Goal: Information Seeking & Learning: Find specific fact

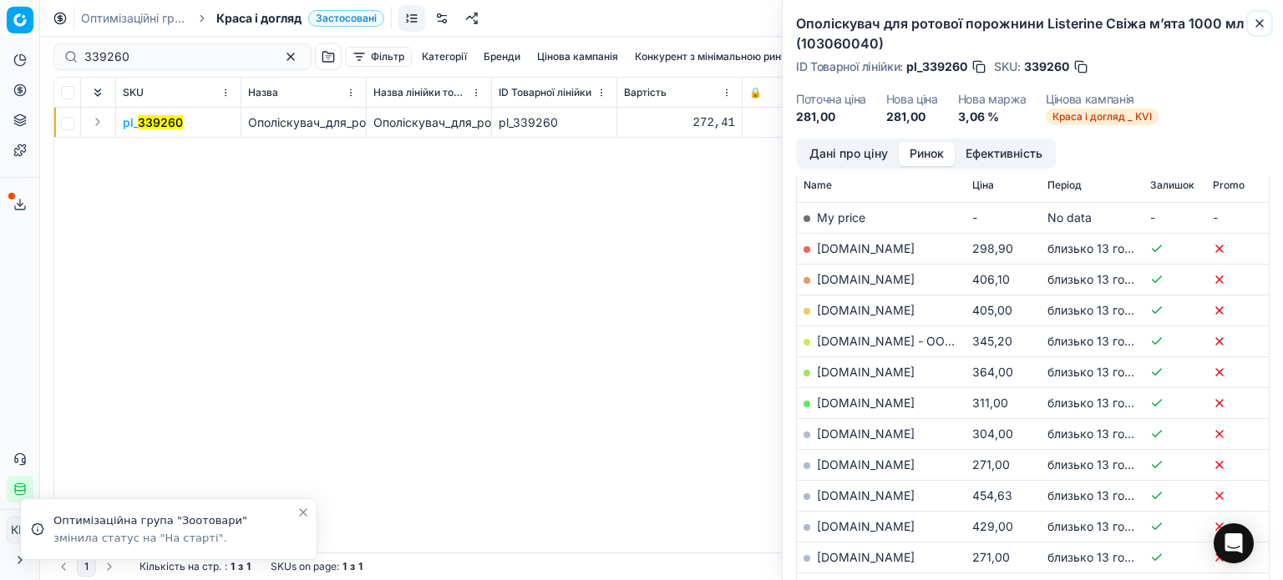
click at [1257, 22] on icon "button" at bounding box center [1259, 23] width 7 height 7
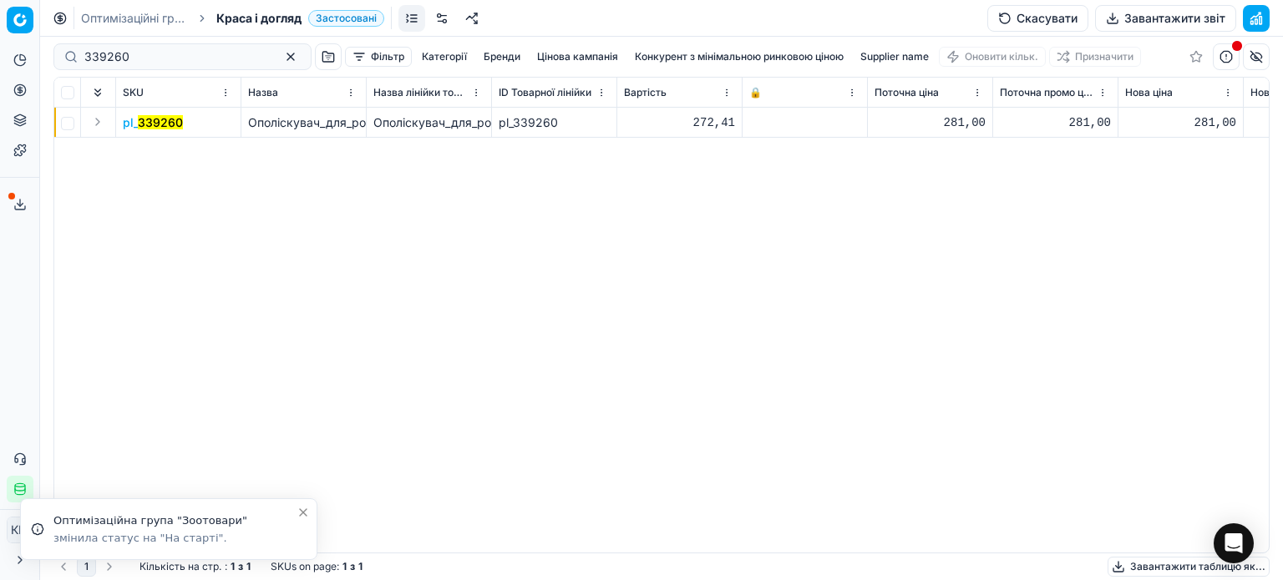
click at [163, 114] on span "pl_ 339260" at bounding box center [153, 122] width 60 height 17
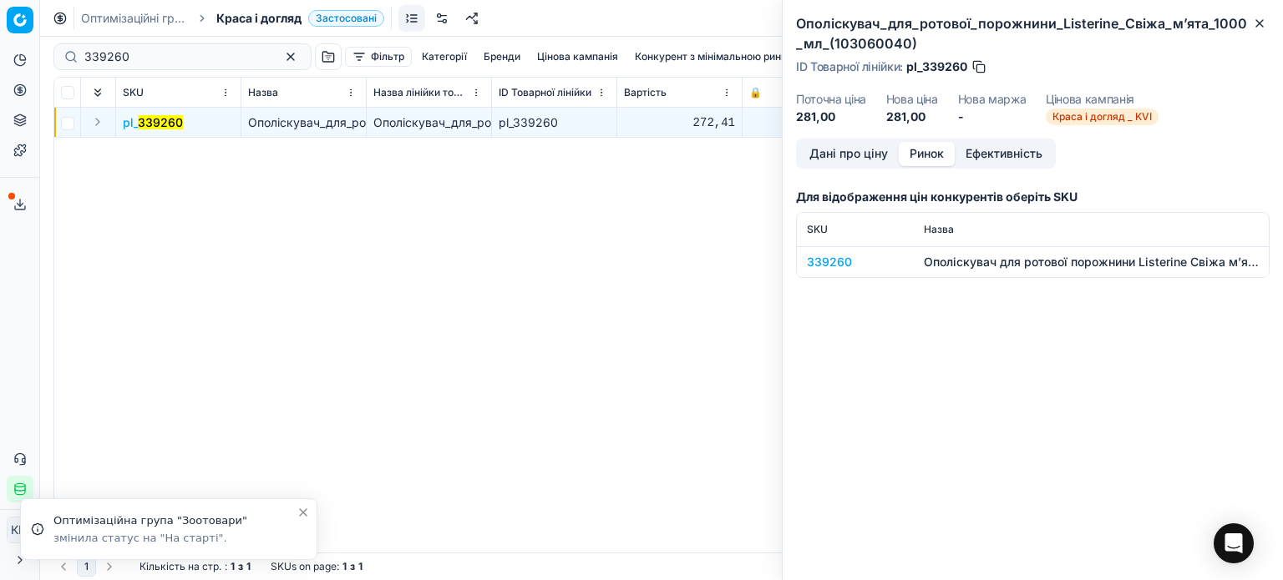
click at [923, 150] on button "Ринок" at bounding box center [927, 154] width 56 height 24
click at [846, 263] on div "339260" at bounding box center [855, 262] width 97 height 17
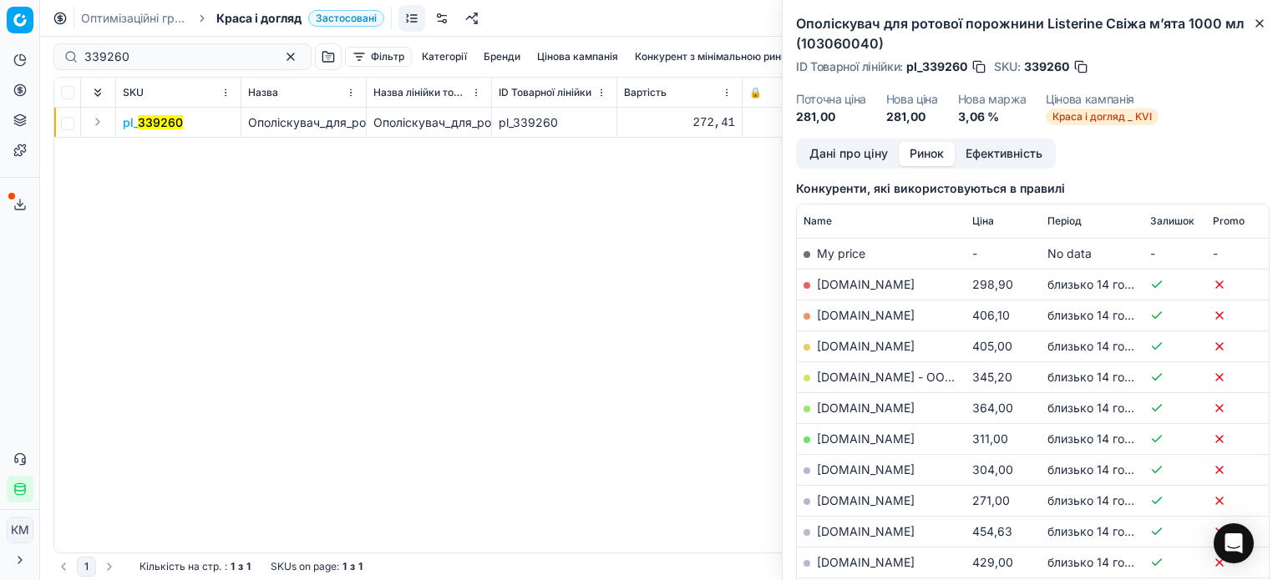
scroll to position [160, 0]
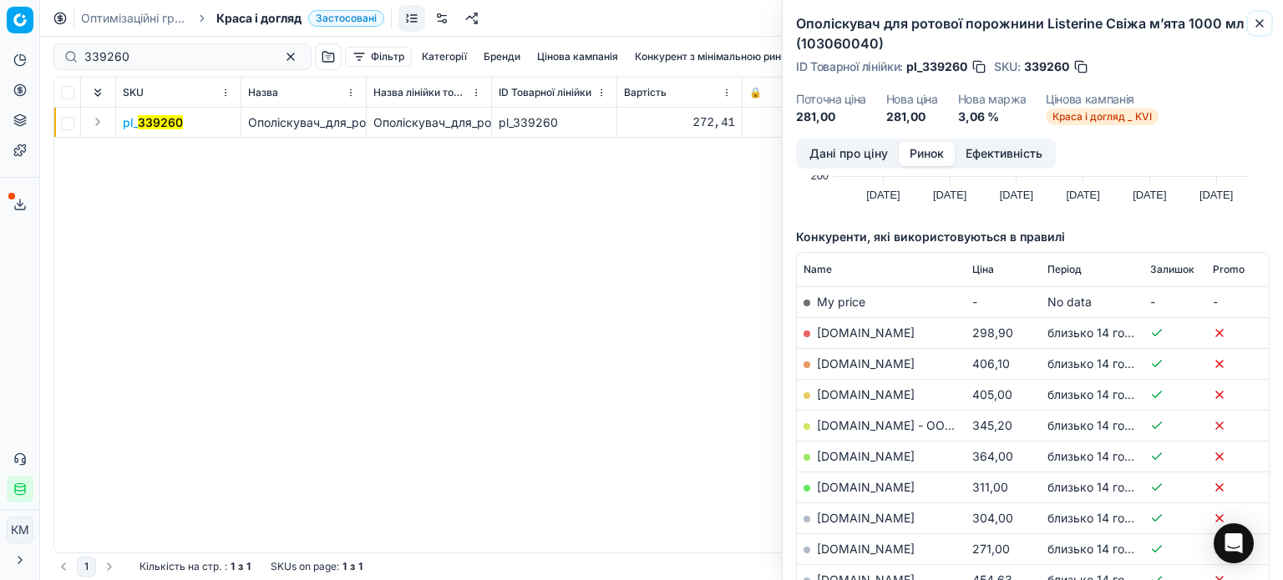
click at [1257, 23] on icon "button" at bounding box center [1259, 23] width 13 height 13
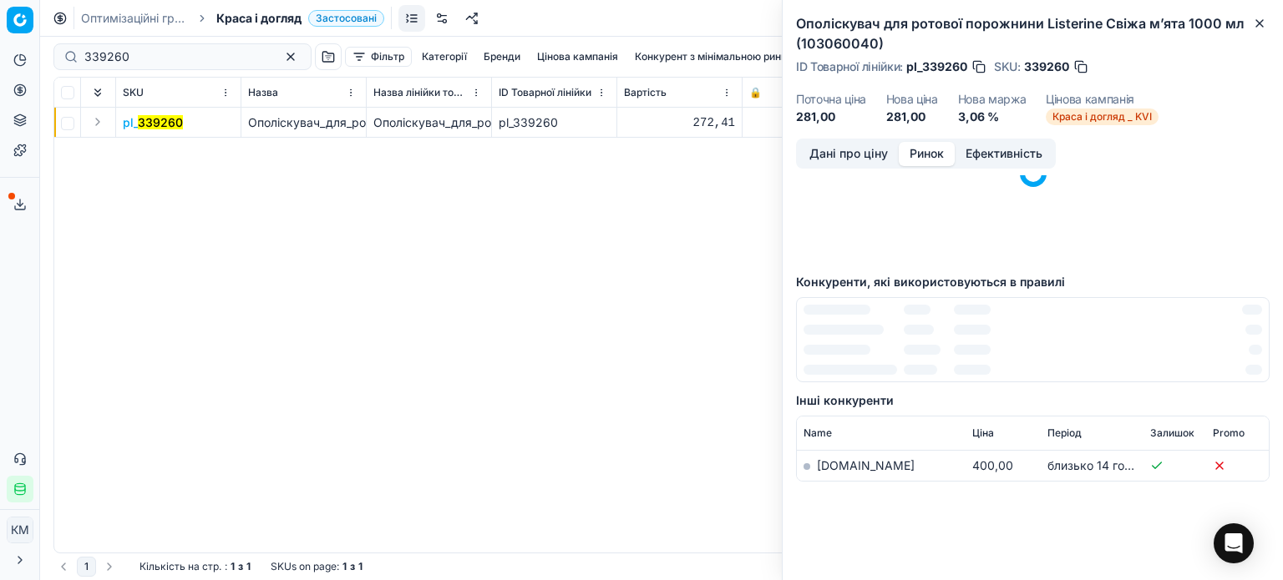
scroll to position [0, 0]
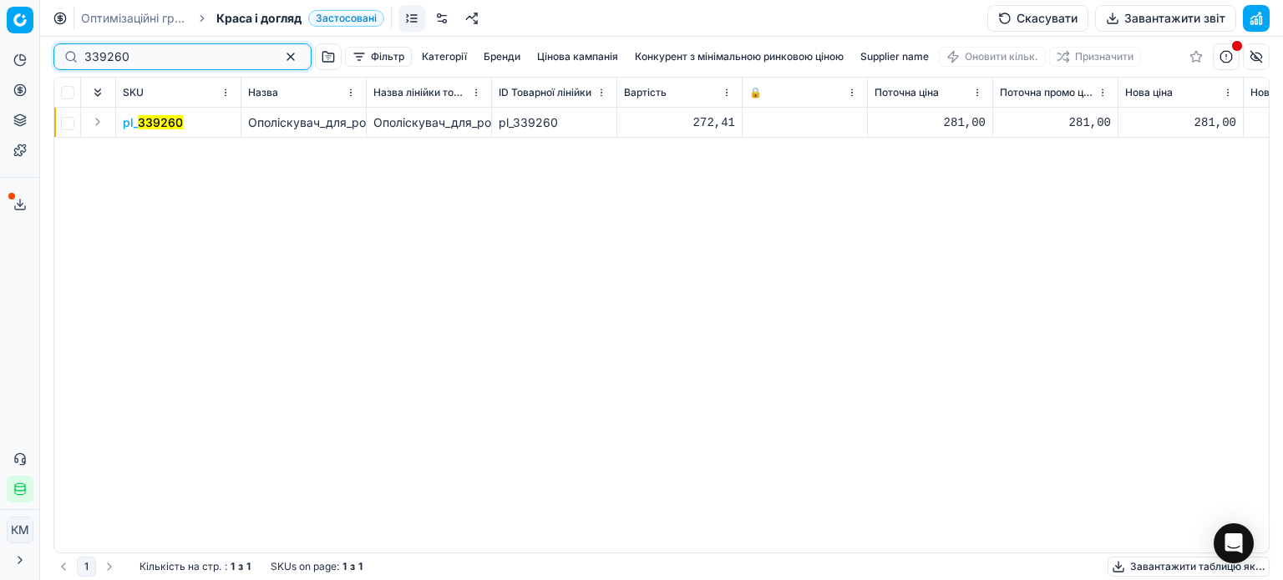
drag, startPoint x: 163, startPoint y: 53, endPoint x: 0, endPoint y: 59, distance: 163.0
click at [0, 59] on div "Pricing platform Аналітика Цінова оптимізація Асортимент продукції Шаблони Серв…" at bounding box center [641, 290] width 1283 height 580
paste input "496671"
click at [160, 125] on mark "496671" at bounding box center [159, 122] width 42 height 14
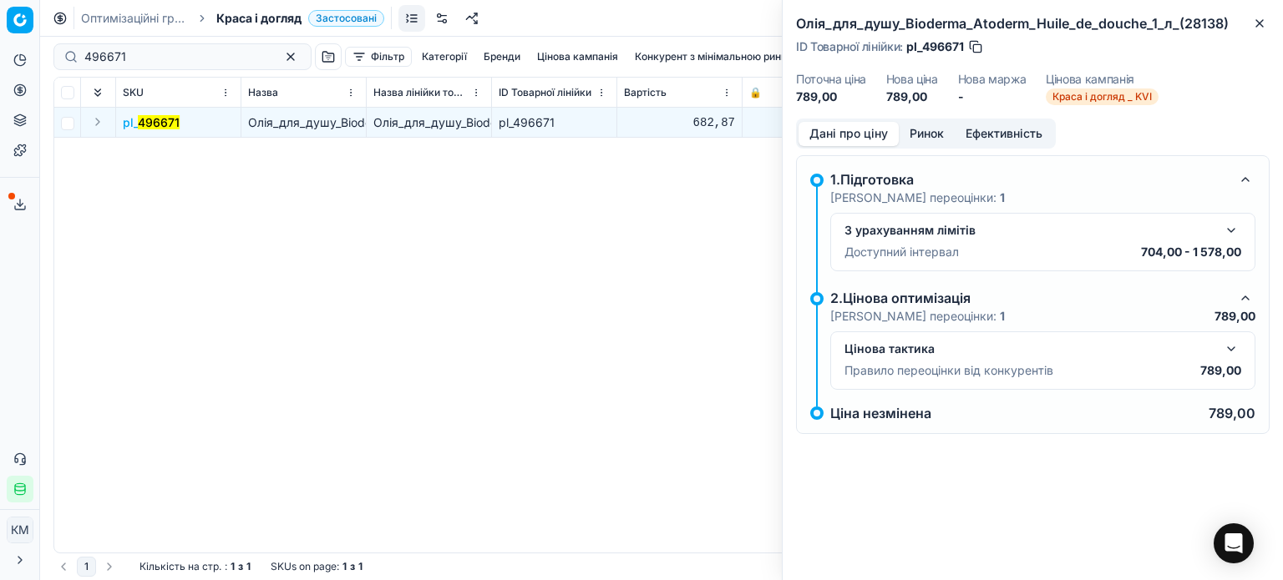
click at [935, 132] on button "Ринок" at bounding box center [927, 134] width 56 height 24
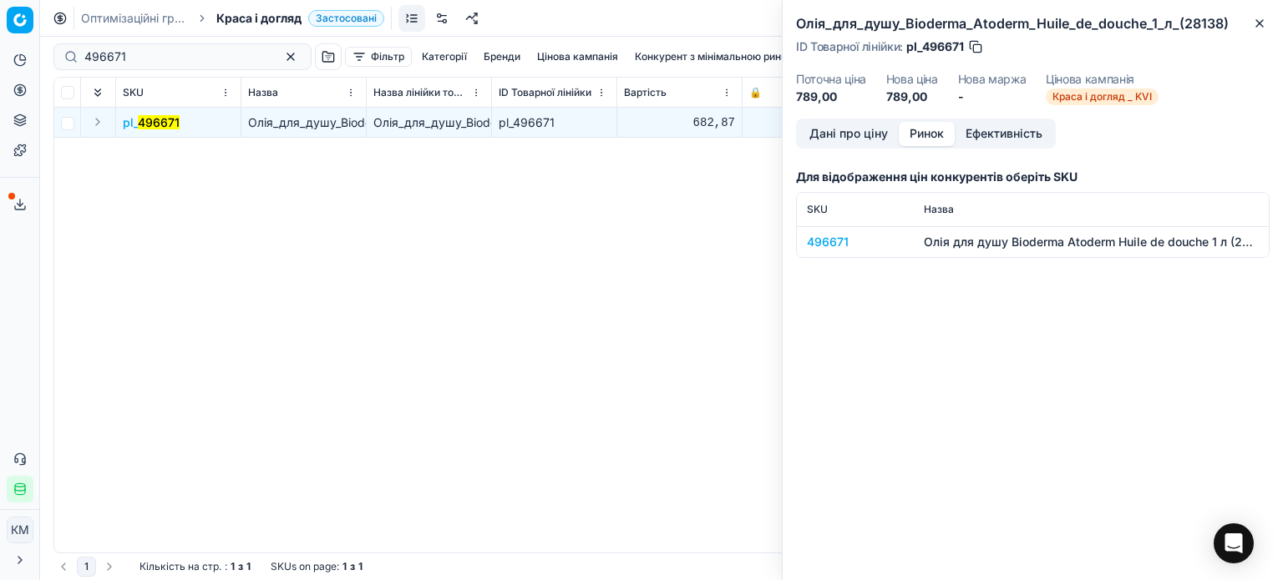
click at [838, 236] on div "496671" at bounding box center [855, 242] width 97 height 17
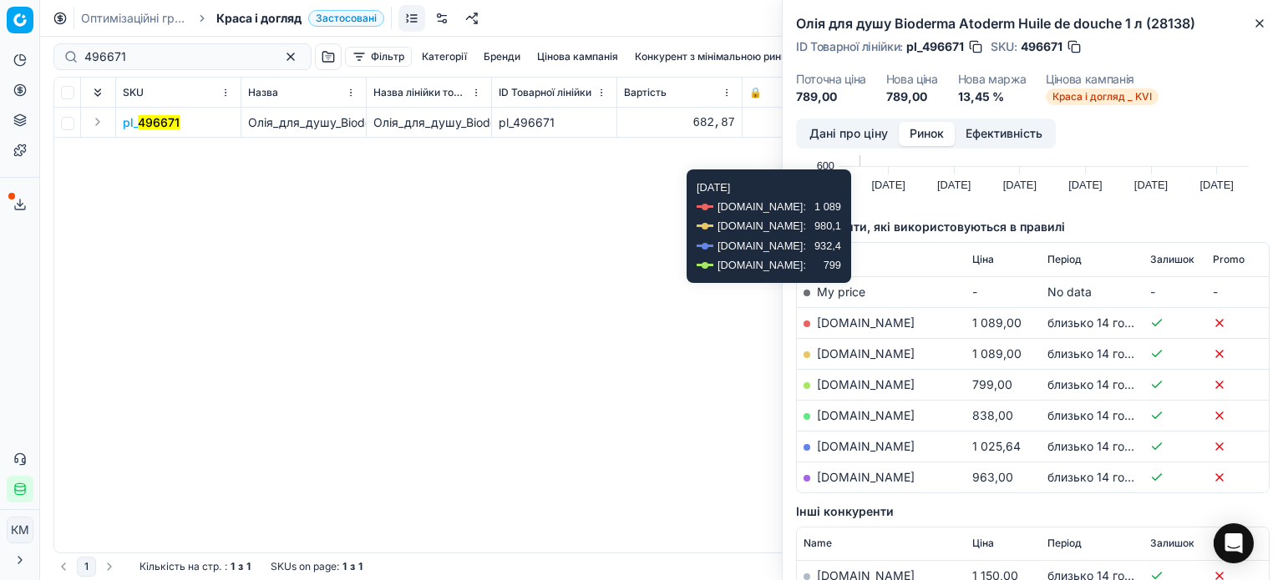
scroll to position [167, 0]
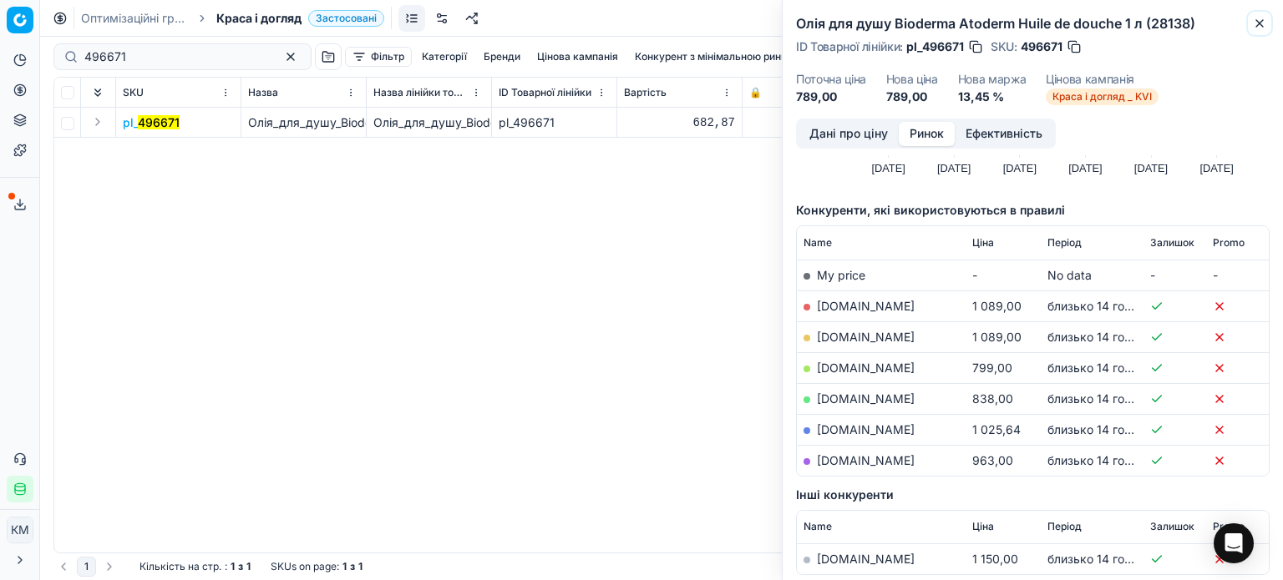
drag, startPoint x: 1259, startPoint y: 26, endPoint x: 715, endPoint y: 76, distance: 546.0
click at [1259, 26] on icon "button" at bounding box center [1259, 23] width 13 height 13
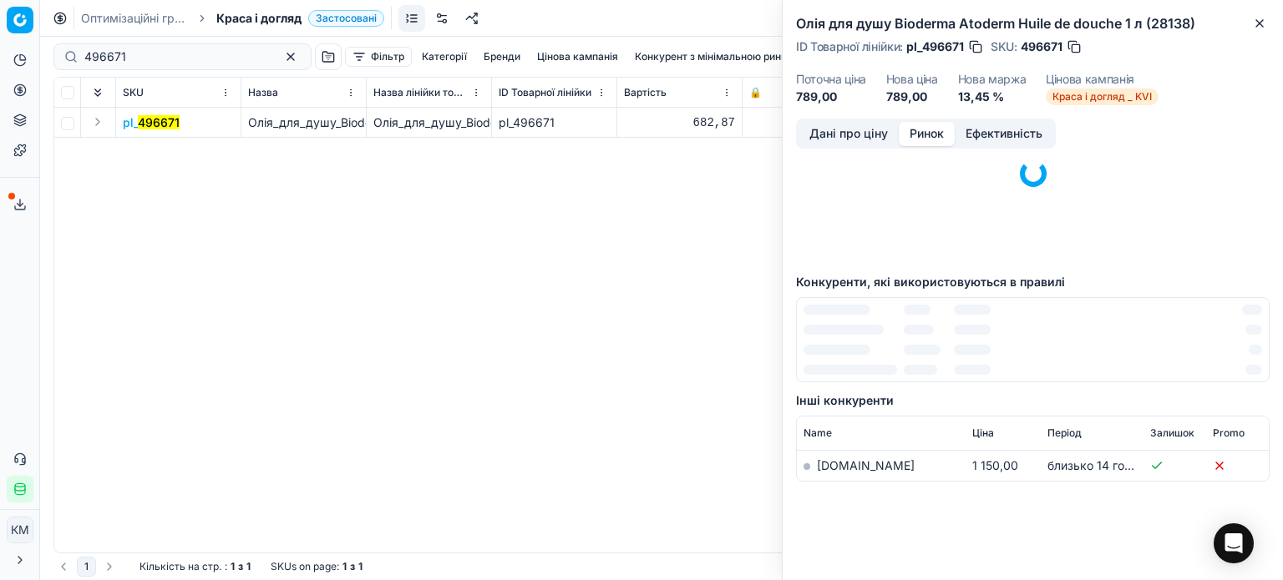
scroll to position [0, 0]
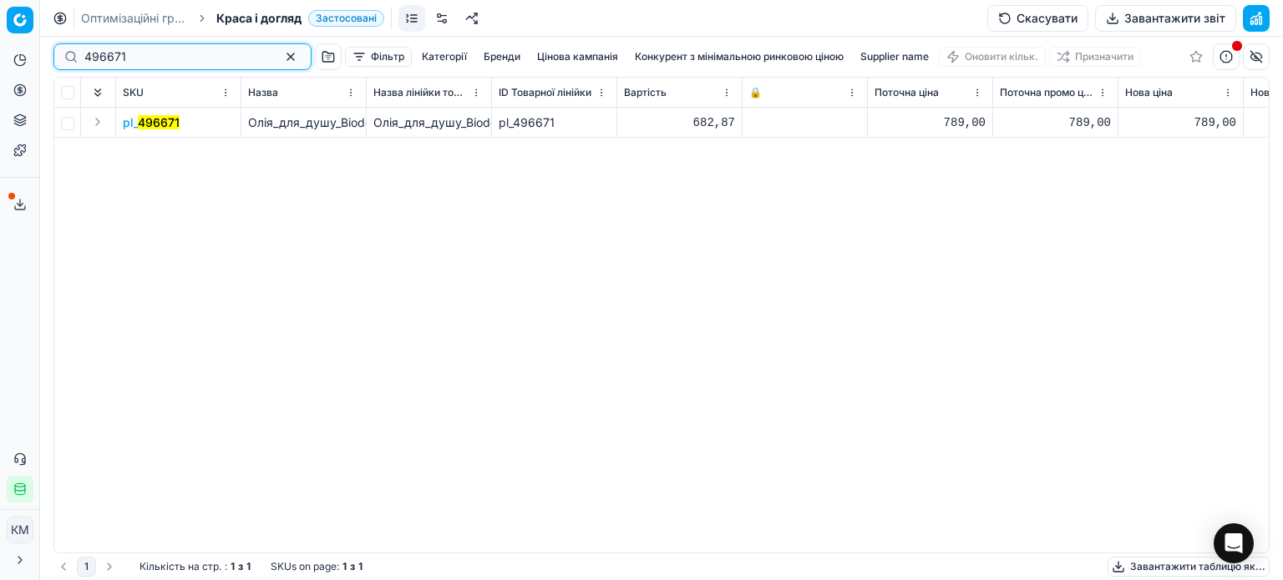
click at [0, 59] on div "Pricing platform Аналітика Цінова оптимізація Асортимент продукції Шаблони Серв…" at bounding box center [641, 290] width 1283 height 580
drag, startPoint x: 135, startPoint y: 56, endPoint x: 0, endPoint y: 57, distance: 135.3
click at [0, 57] on div "Pricing platform Аналітика Цінова оптимізація Асортимент продукції Шаблони Серв…" at bounding box center [641, 290] width 1283 height 580
paste input "3"
type input "496673"
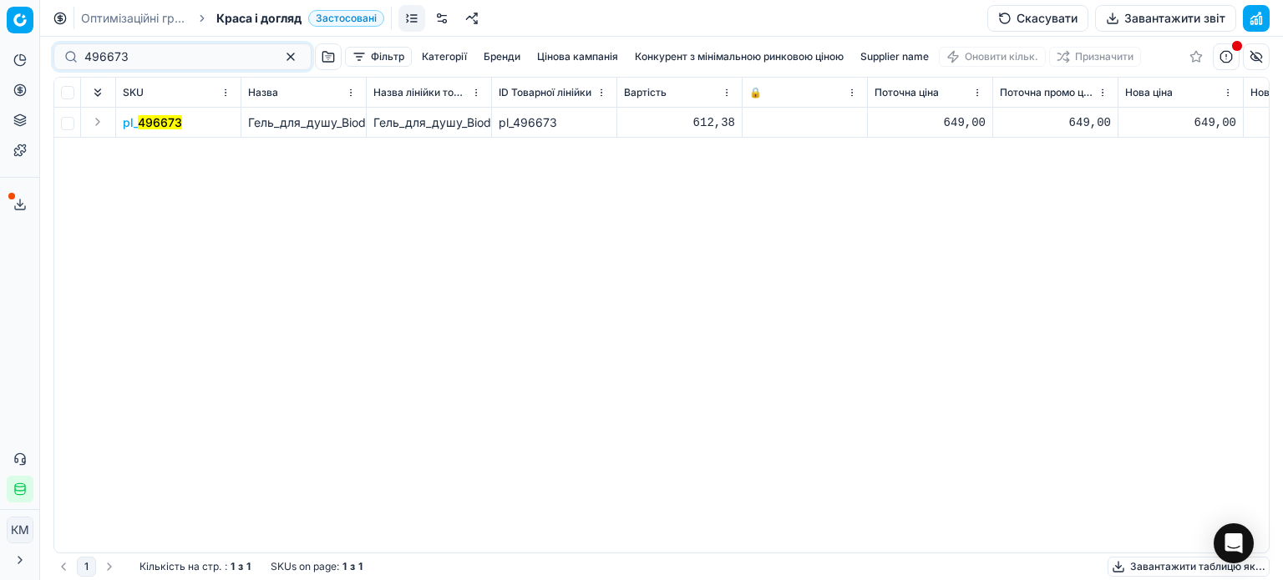
click at [167, 122] on mark "496673" at bounding box center [160, 122] width 44 height 14
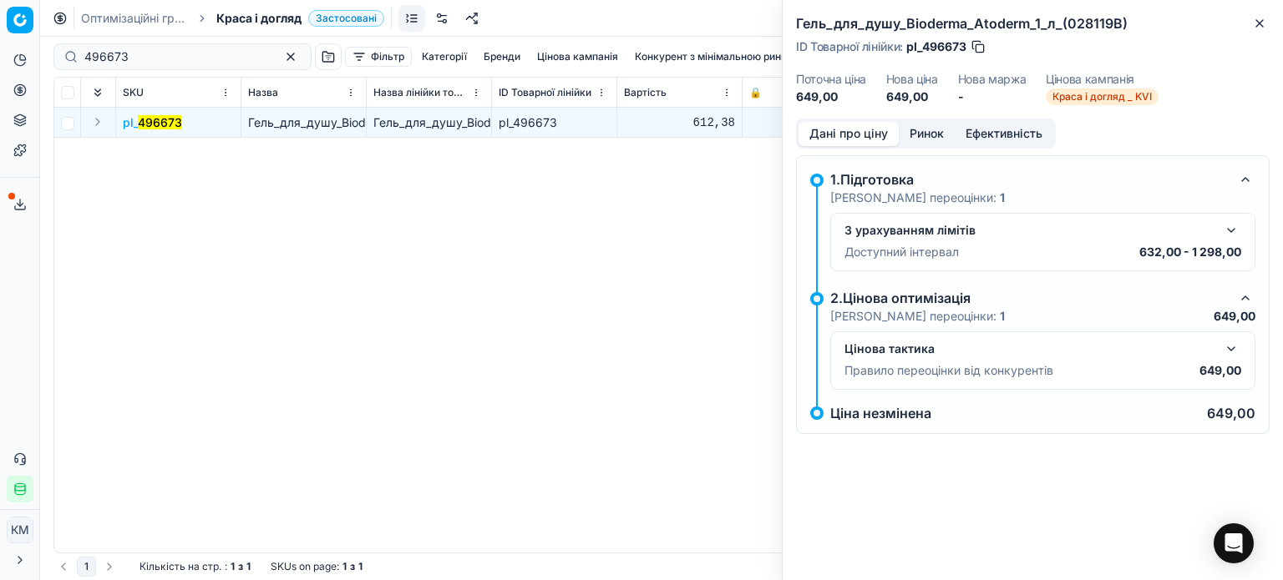
click at [927, 132] on button "Ринок" at bounding box center [927, 134] width 56 height 24
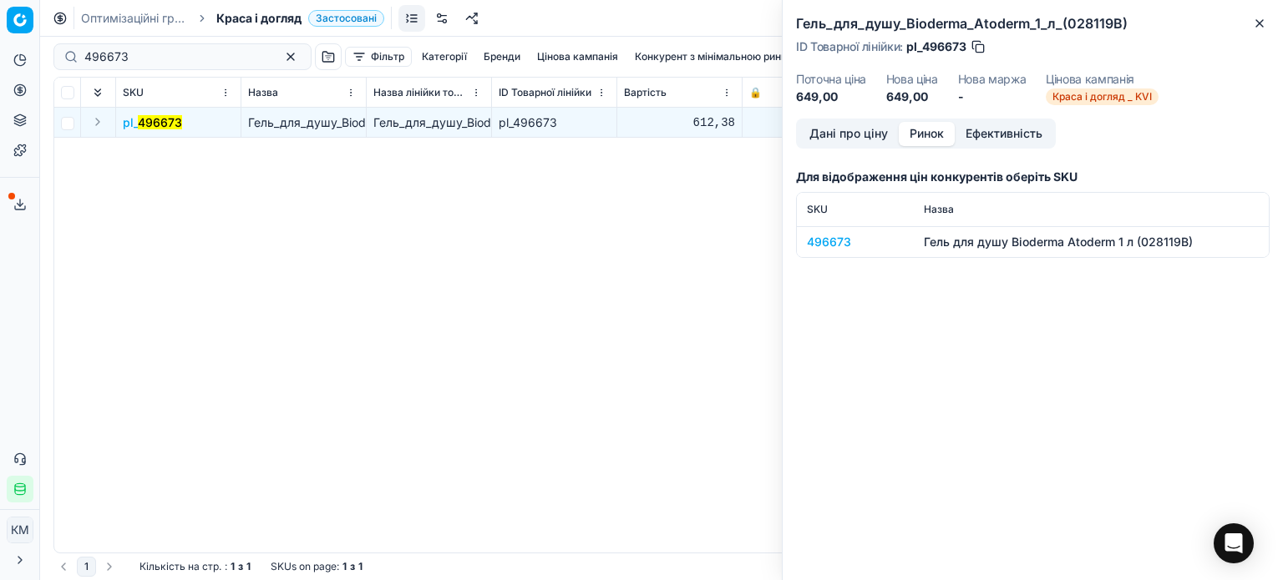
click at [845, 245] on div "496673" at bounding box center [855, 242] width 97 height 17
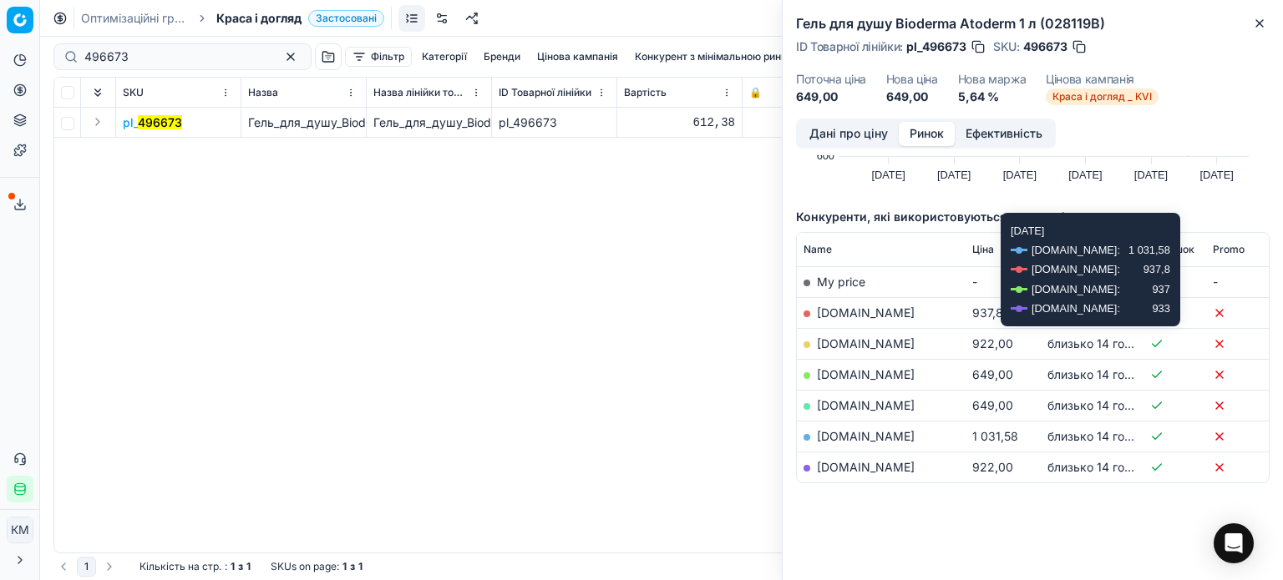
scroll to position [161, 0]
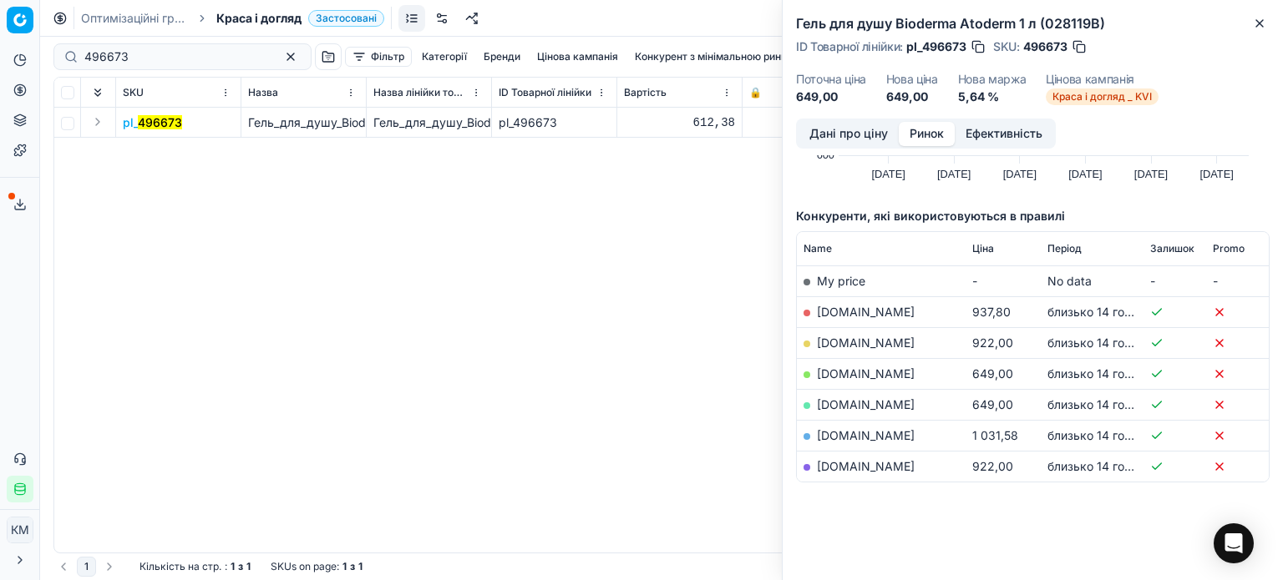
click at [862, 374] on link "[DOMAIN_NAME]" at bounding box center [866, 374] width 98 height 14
click at [1263, 22] on icon "button" at bounding box center [1259, 23] width 13 height 13
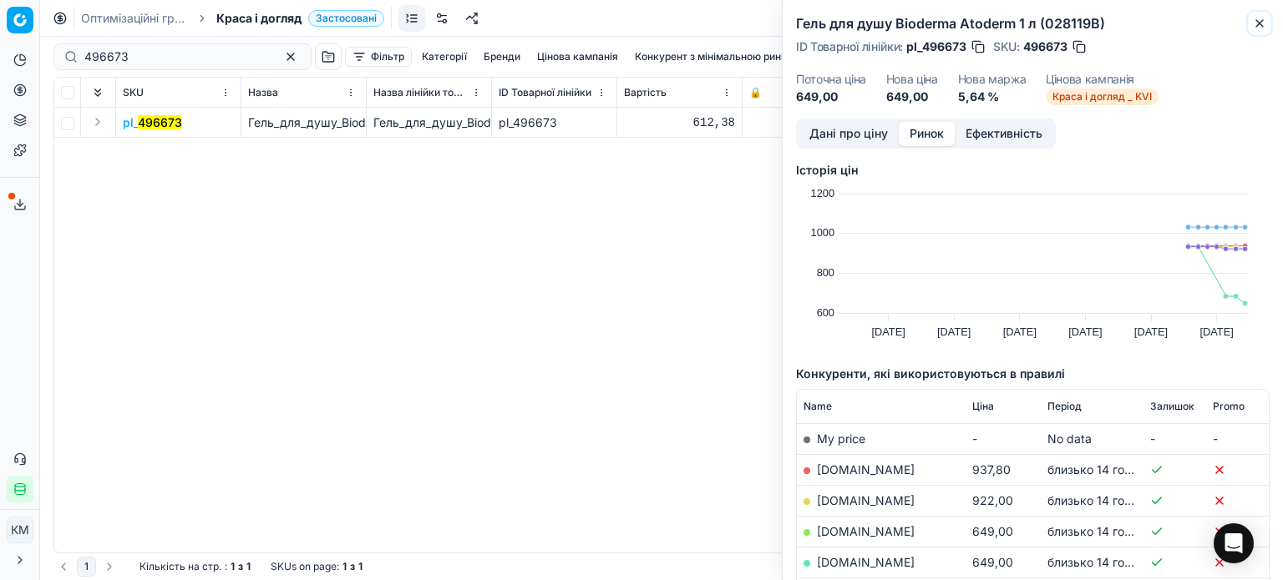
scroll to position [0, 0]
